Goal: Use online tool/utility: Utilize a website feature to perform a specific function

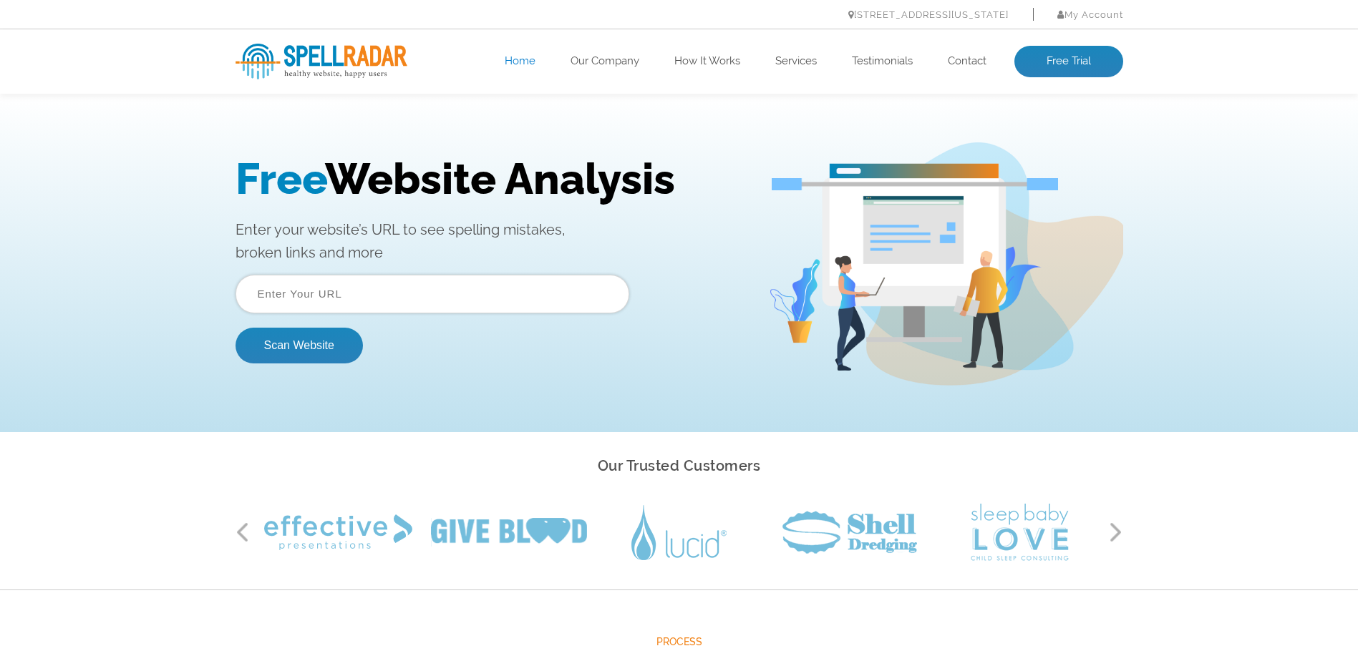
click at [371, 300] on input "text" at bounding box center [432, 294] width 394 height 39
type input "[URL][DOMAIN_NAME]"
click at [311, 349] on button "Scan Website" at bounding box center [298, 346] width 127 height 36
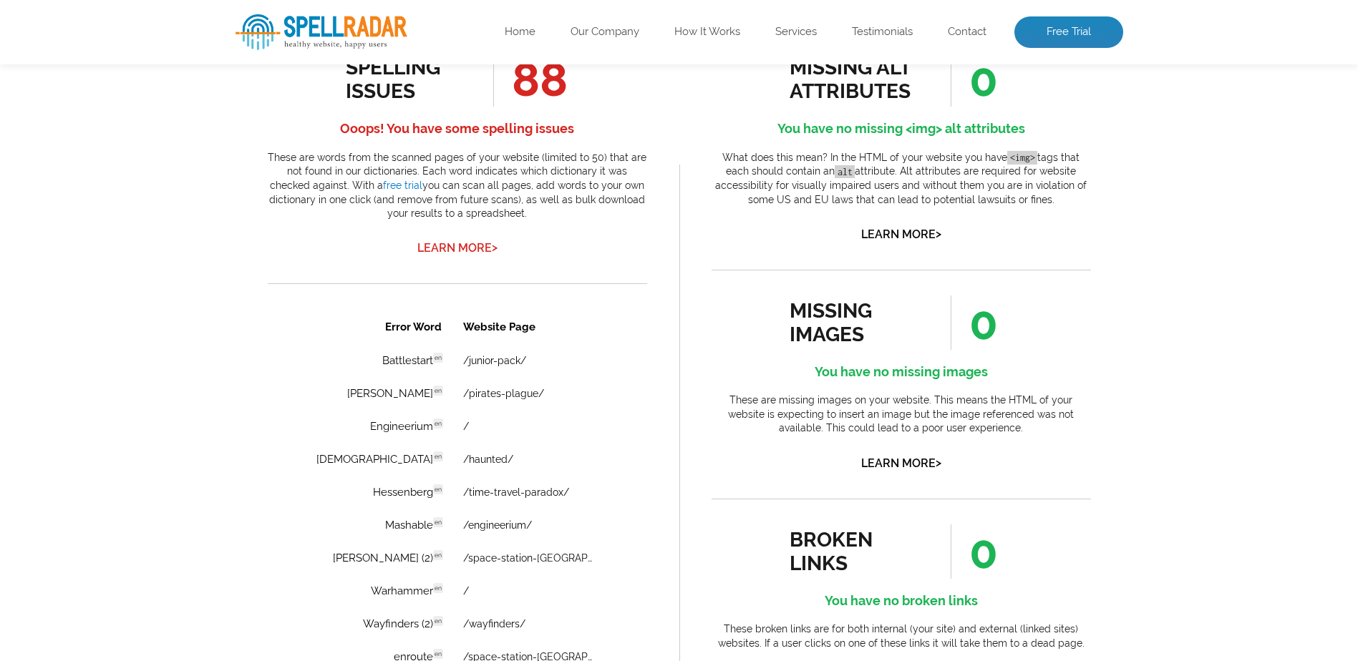
scroll to position [787, 0]
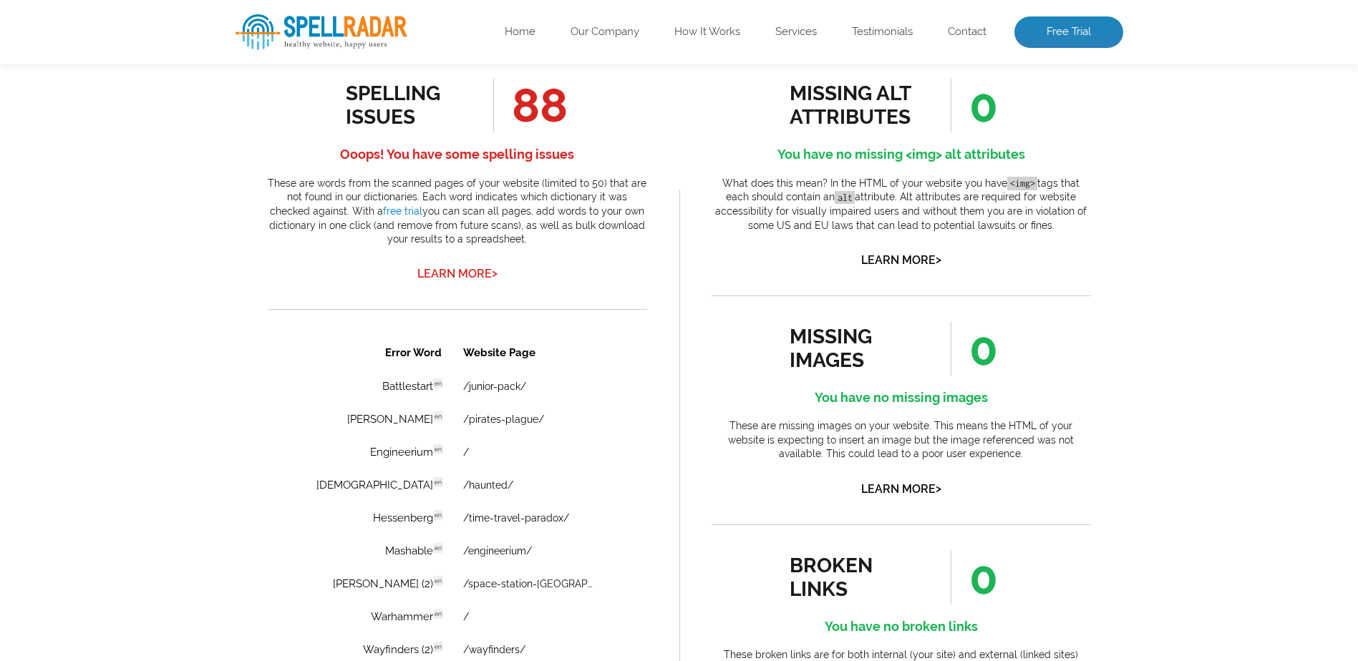
click at [462, 274] on link "Learn More >" at bounding box center [457, 274] width 80 height 14
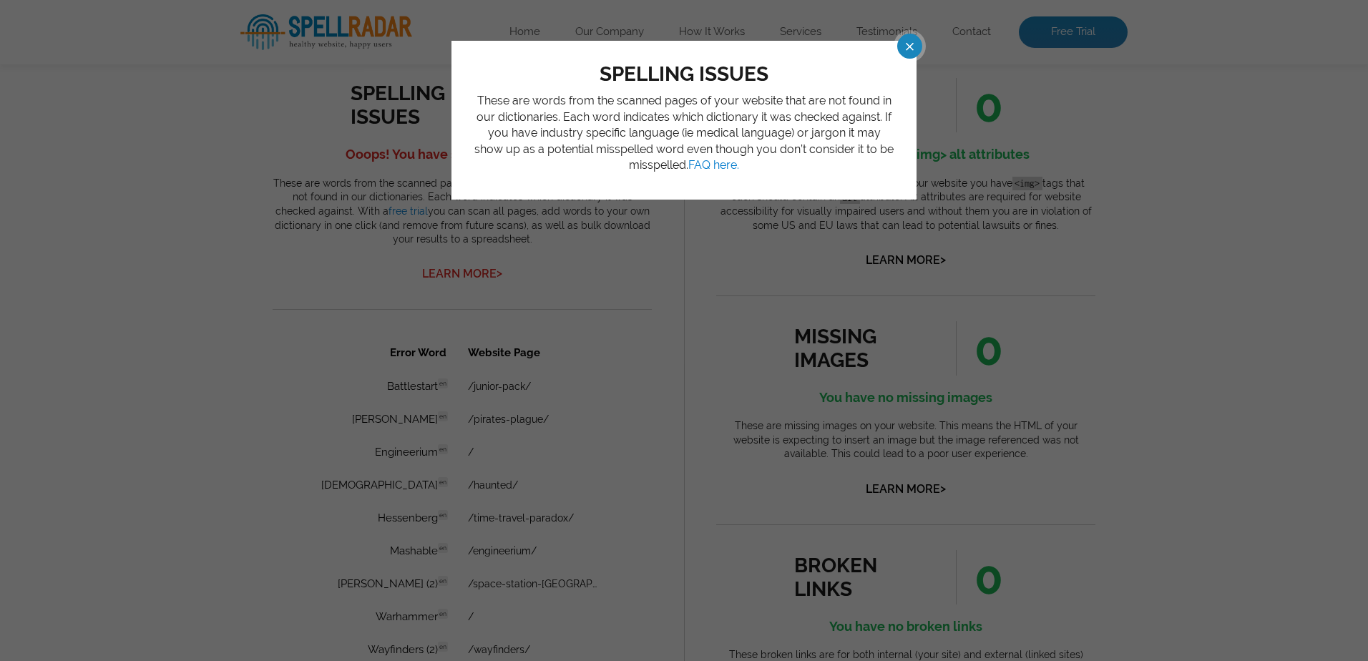
click at [462, 274] on div "spelling issues These are words from the scanned pages of your website that are…" at bounding box center [684, 330] width 1368 height 661
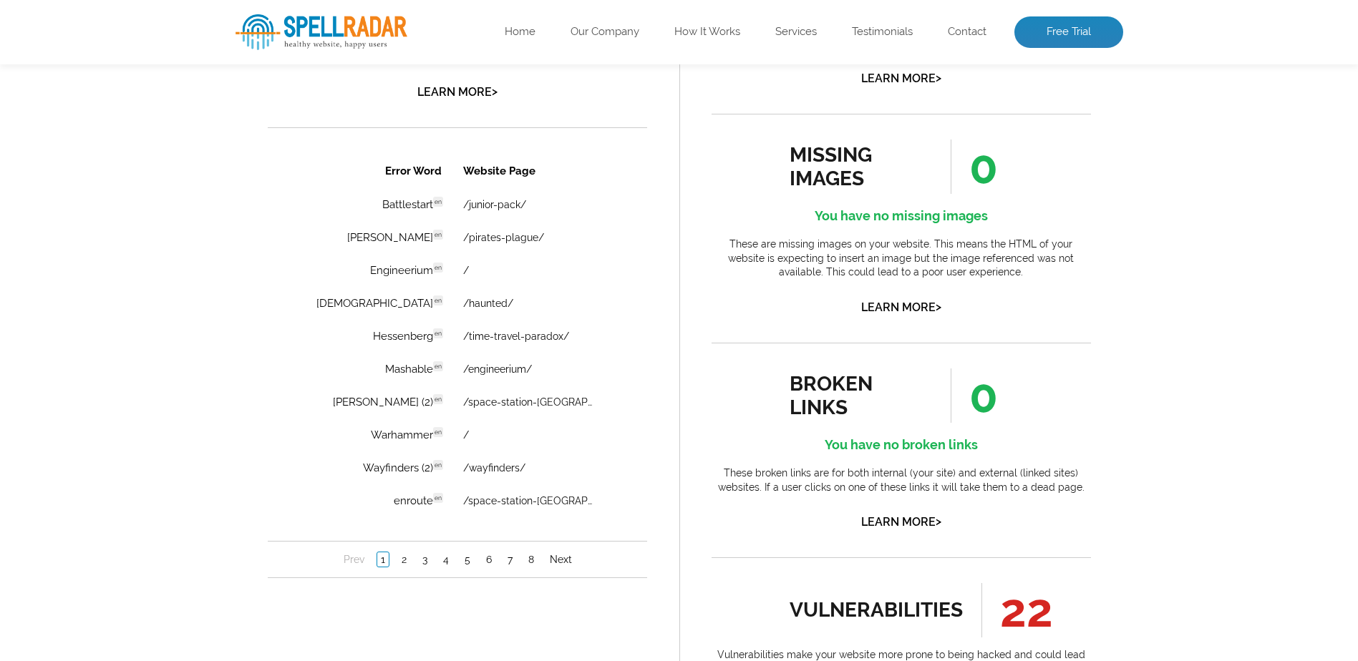
scroll to position [1002, 0]
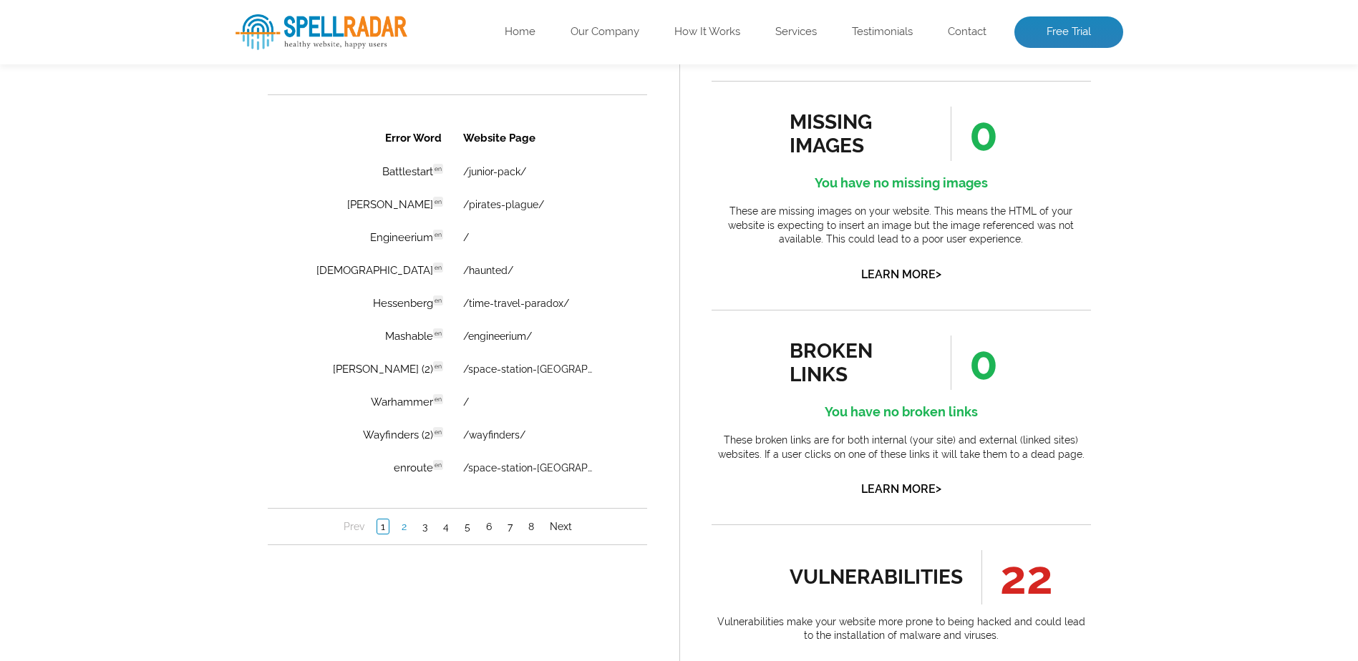
click at [405, 527] on link "2" at bounding box center [403, 527] width 12 height 14
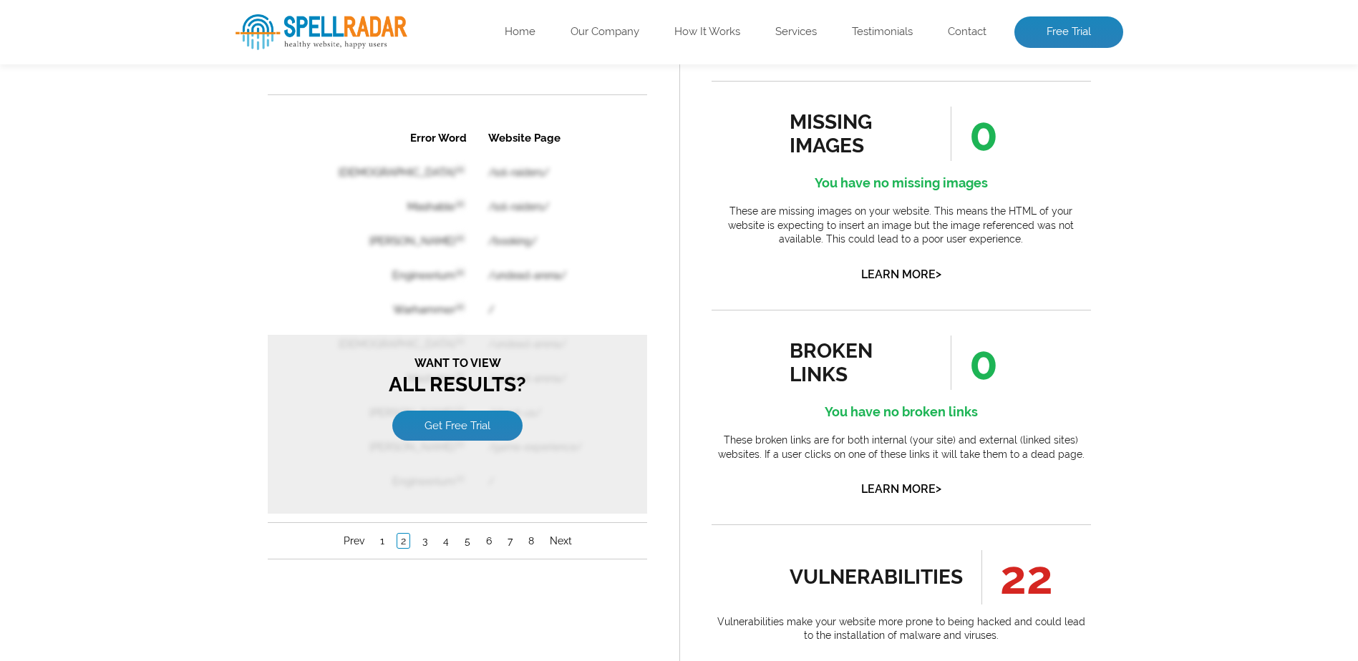
scroll to position [429, 0]
